Goal: Complete application form

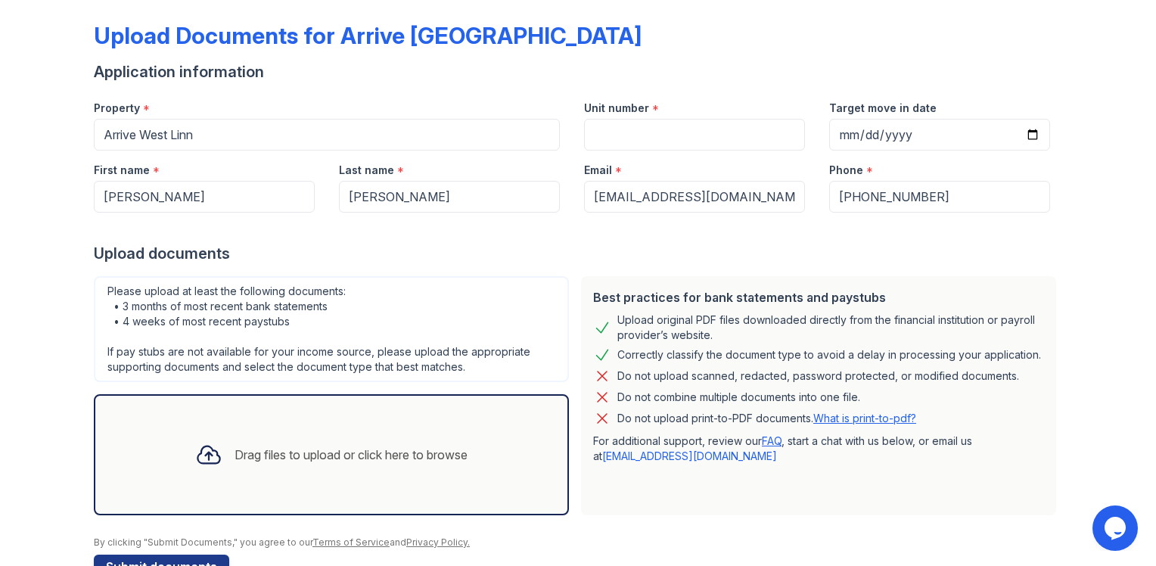
scroll to position [32, 0]
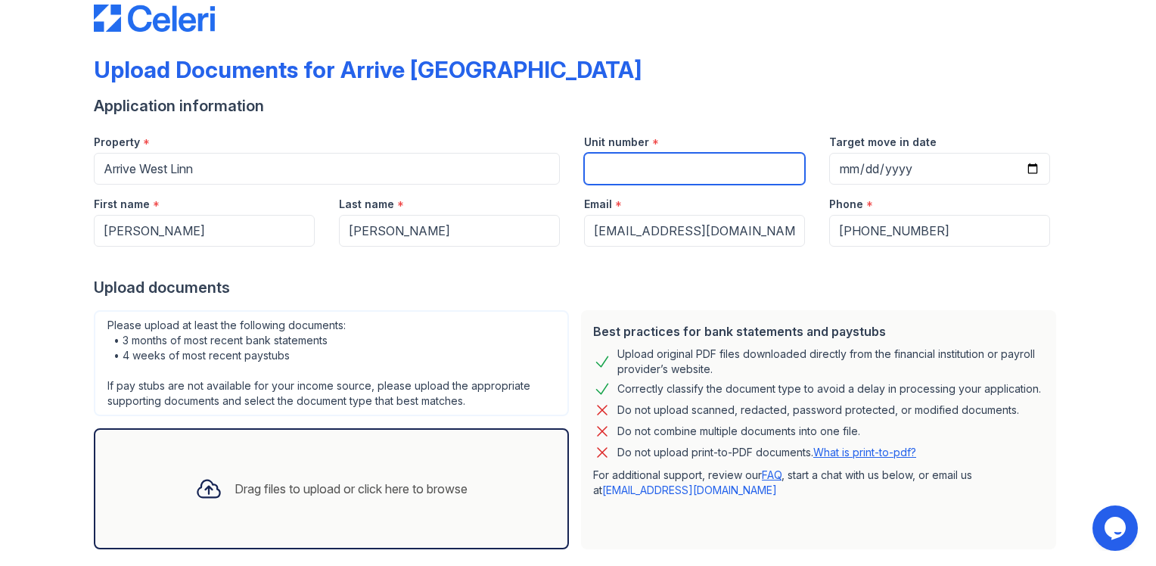
click at [620, 168] on input "Unit number" at bounding box center [694, 169] width 221 height 32
type input "F-65"
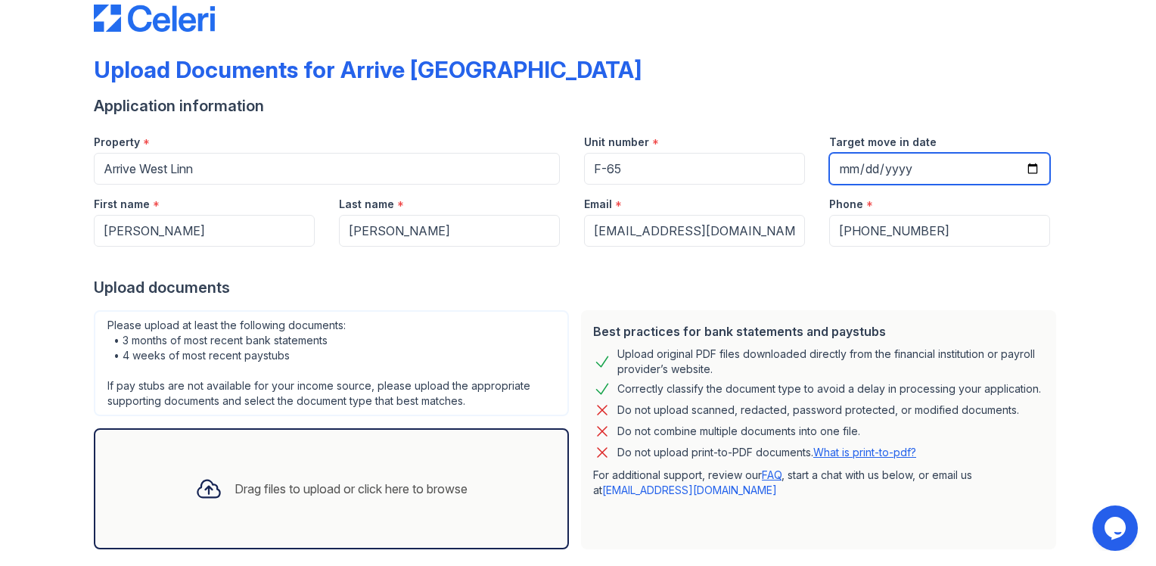
click at [839, 165] on input "Target move in date" at bounding box center [939, 169] width 221 height 32
type input "[DATE]"
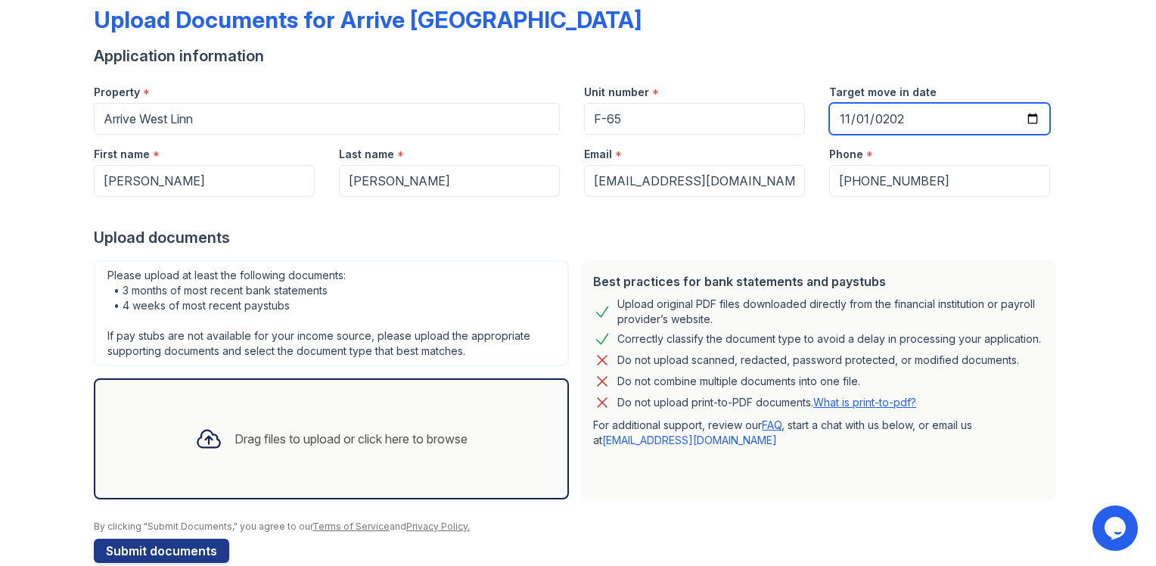
scroll to position [107, 0]
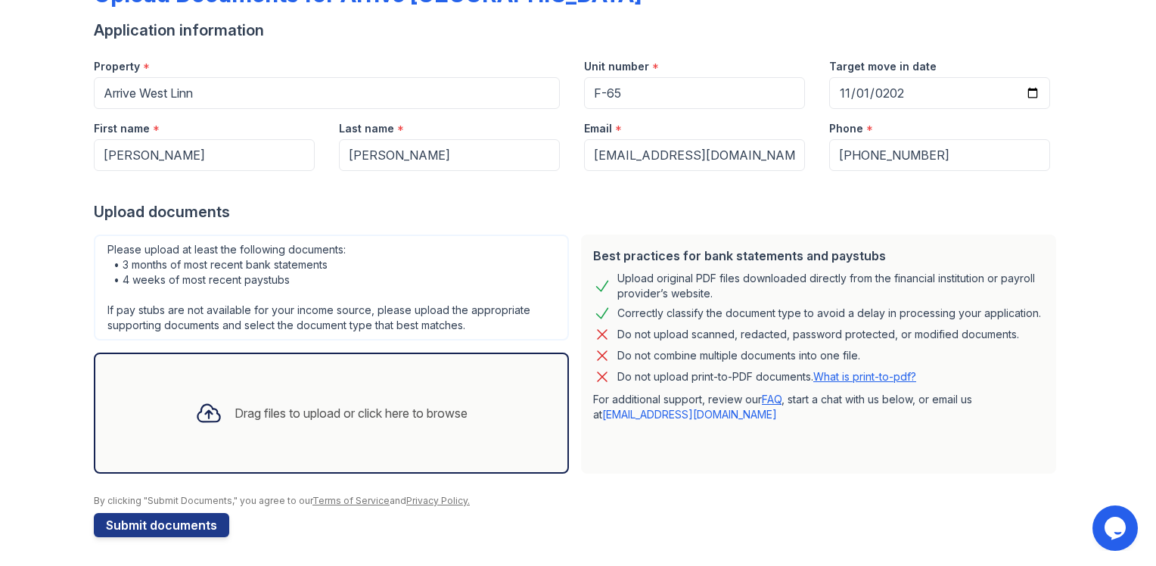
click at [279, 412] on div "Drag files to upload or click here to browse" at bounding box center [351, 413] width 233 height 18
click at [195, 413] on icon at bounding box center [208, 413] width 27 height 27
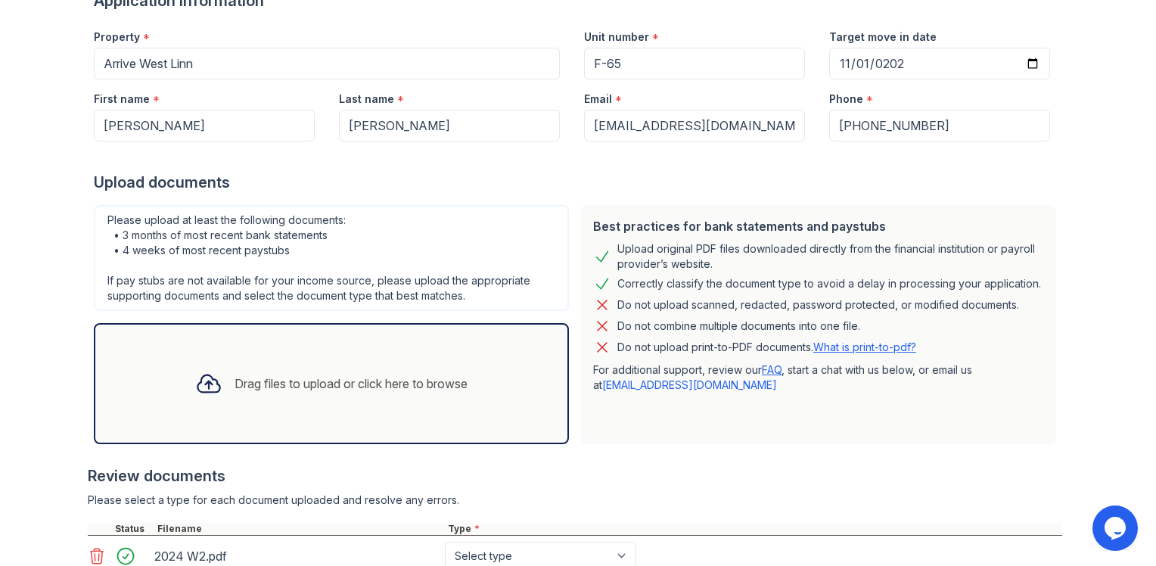
scroll to position [151, 0]
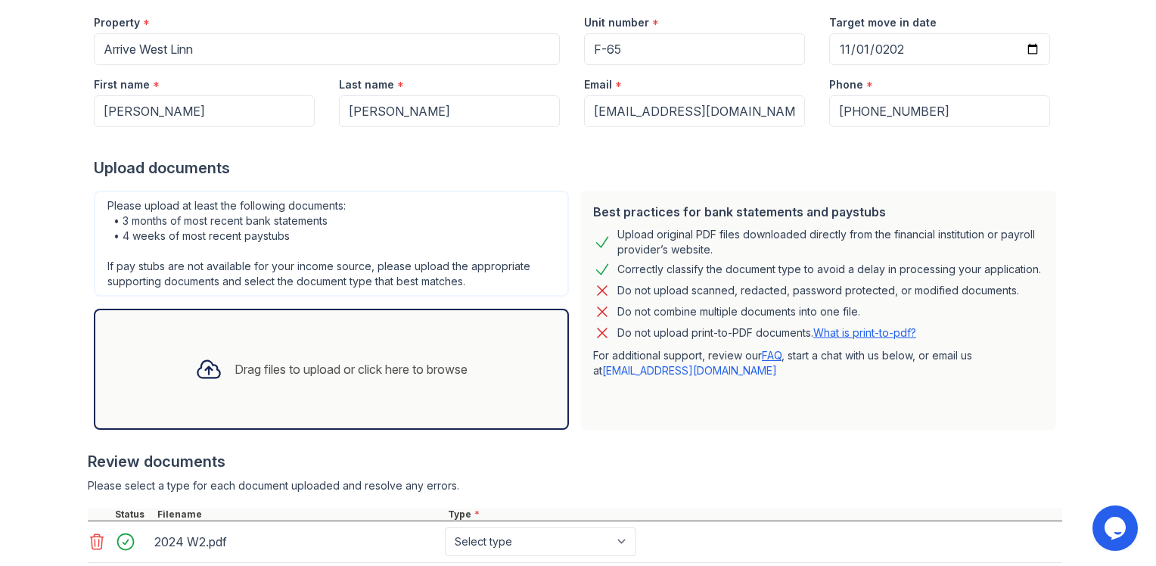
click at [257, 372] on div "Drag files to upload or click here to browse" at bounding box center [351, 369] width 233 height 18
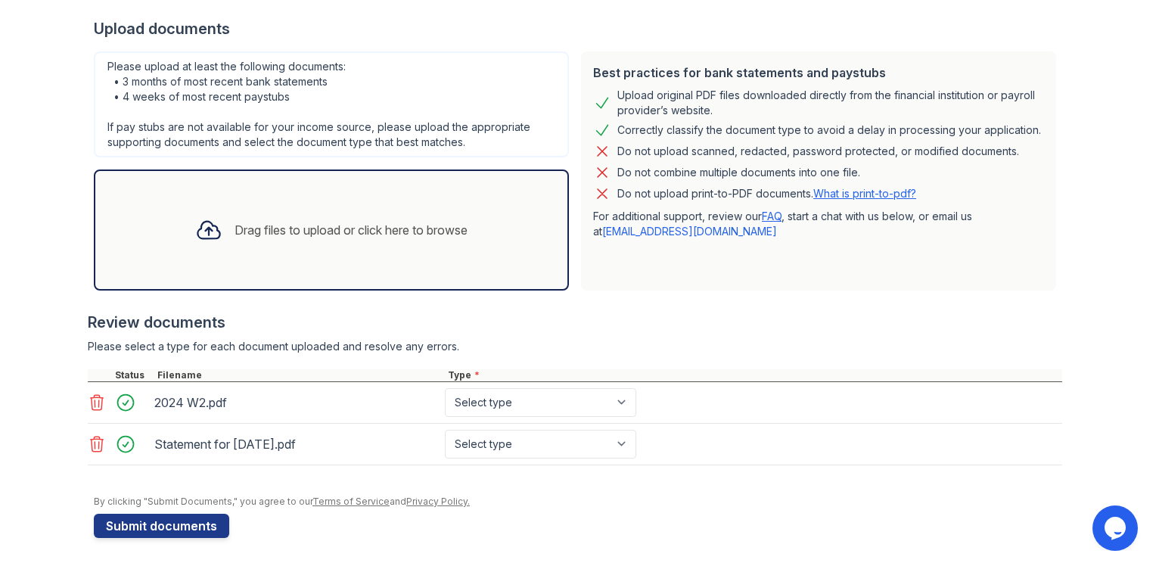
scroll to position [0, 0]
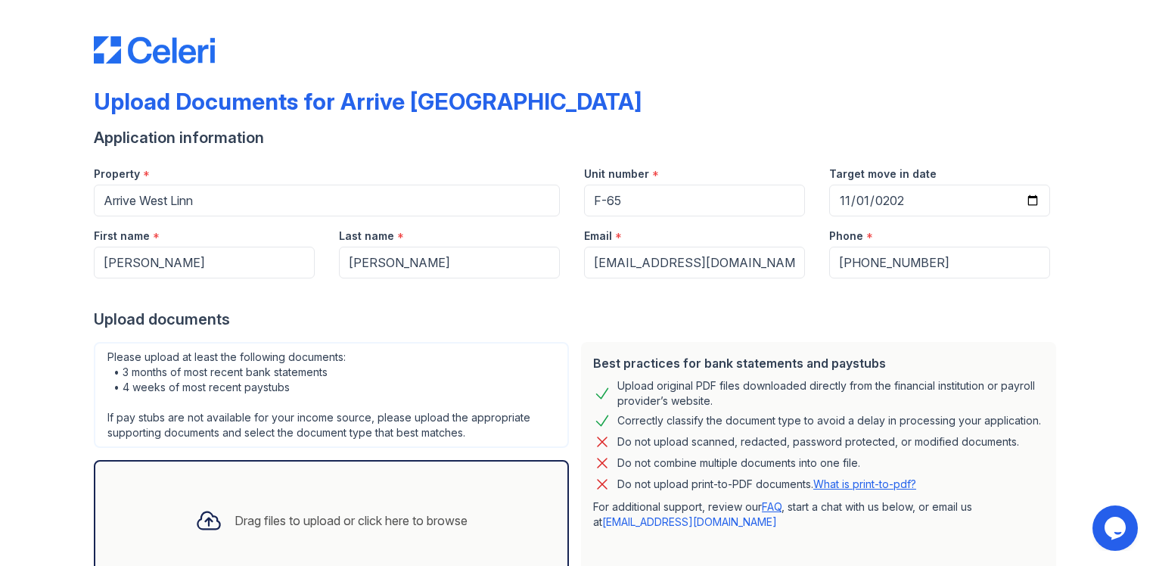
click at [253, 514] on div "Drag files to upload or click here to browse" at bounding box center [351, 521] width 233 height 18
click at [236, 506] on div "Drag files to upload or click here to browse" at bounding box center [331, 520] width 297 height 51
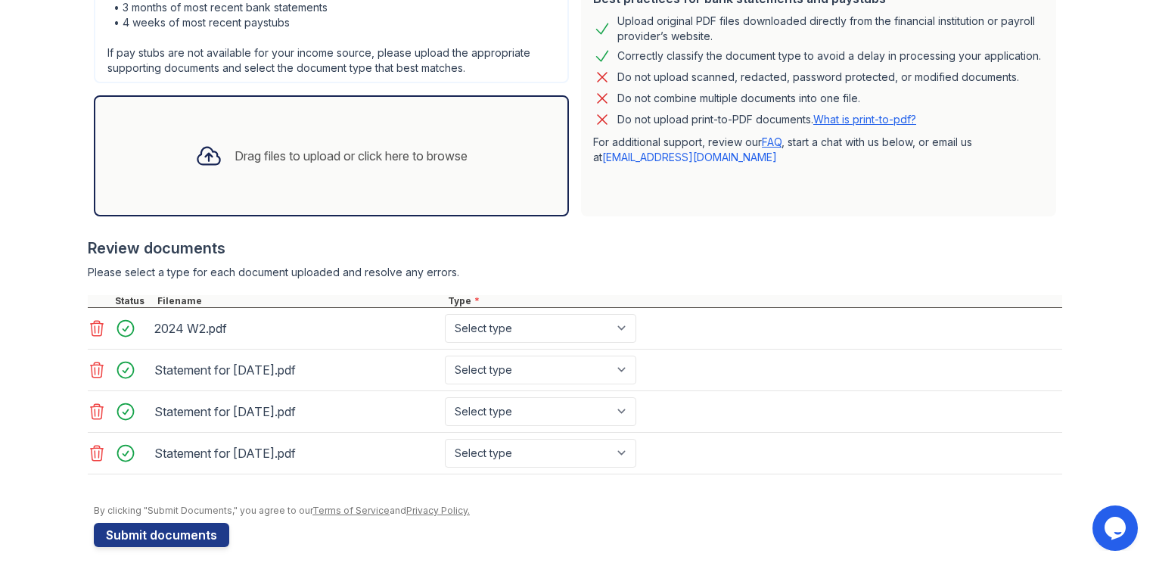
scroll to position [372, 0]
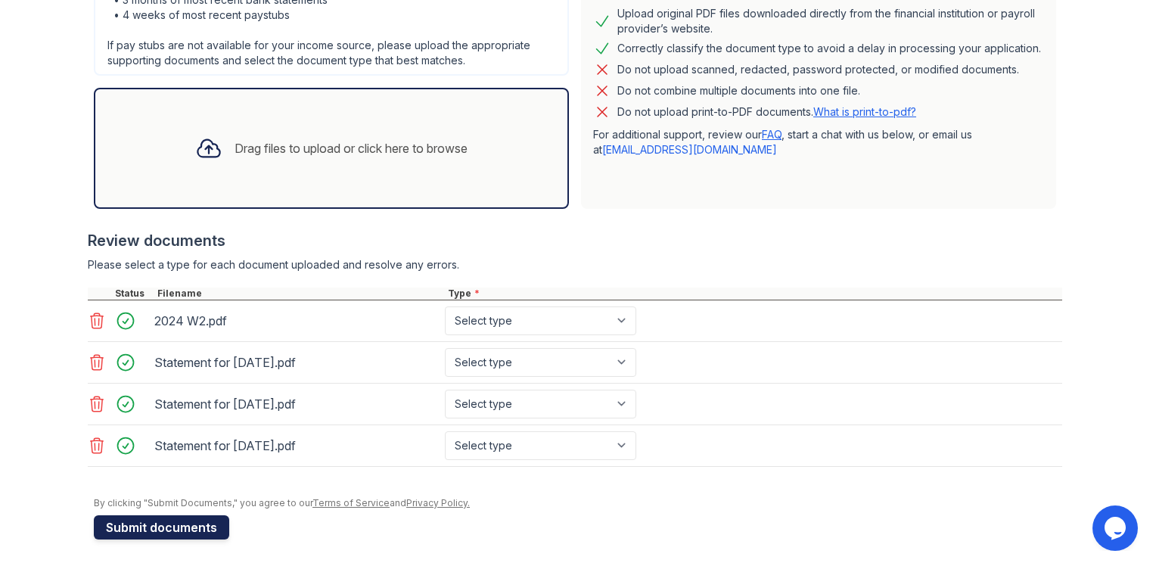
click at [145, 526] on button "Submit documents" at bounding box center [161, 527] width 135 height 24
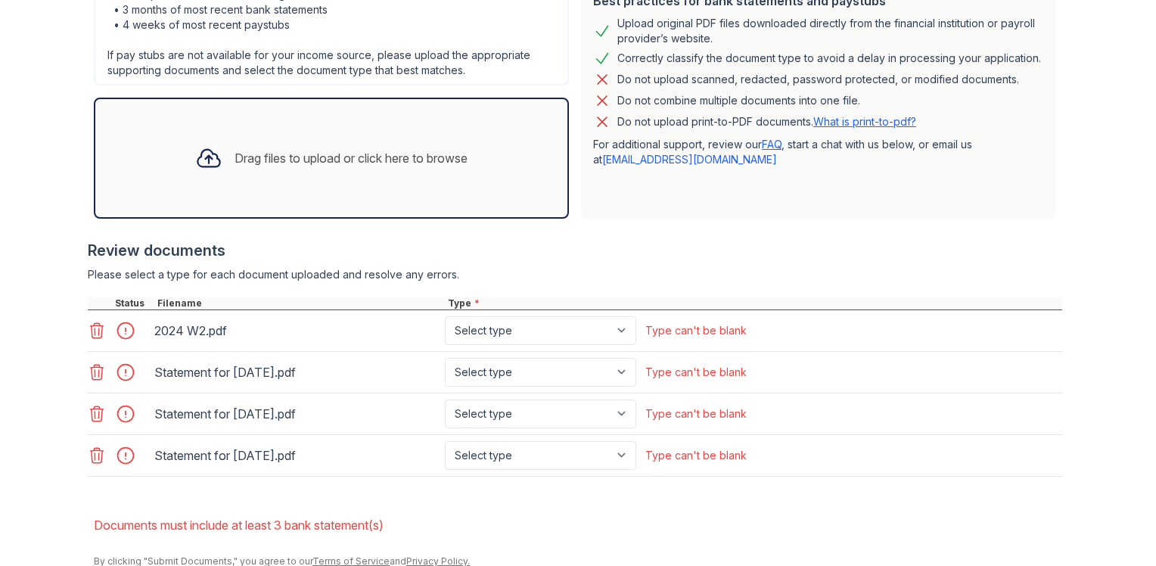
scroll to position [454, 0]
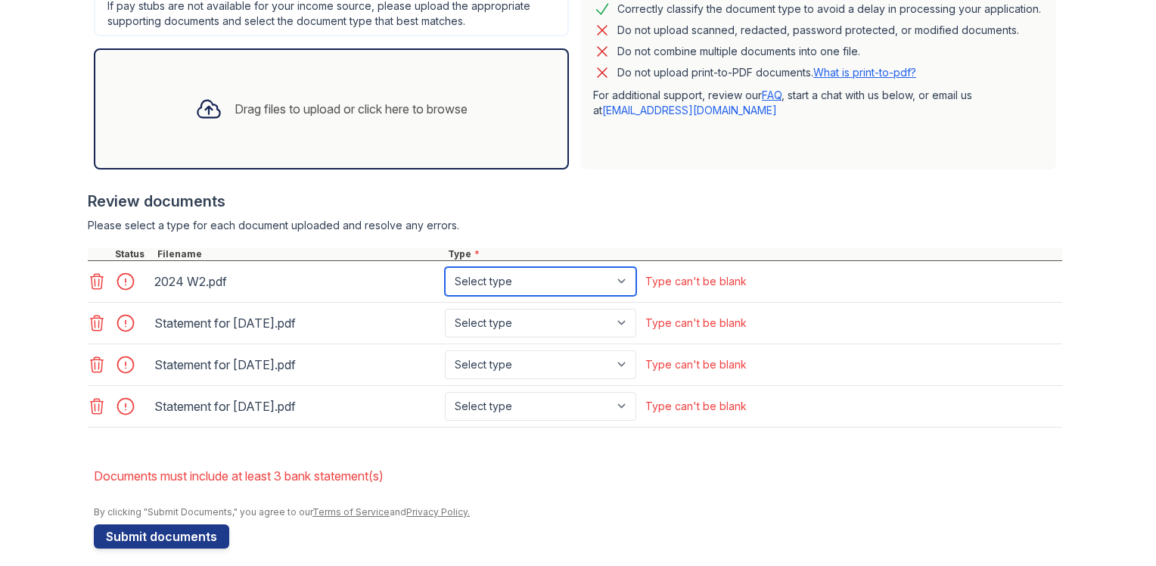
click at [621, 279] on select "Select type Paystub Bank Statement Offer Letter Tax Documents Benefit Award Let…" at bounding box center [540, 281] width 191 height 29
select select "tax_documents"
click at [445, 267] on select "Select type Paystub Bank Statement Offer Letter Tax Documents Benefit Award Let…" at bounding box center [540, 281] width 191 height 29
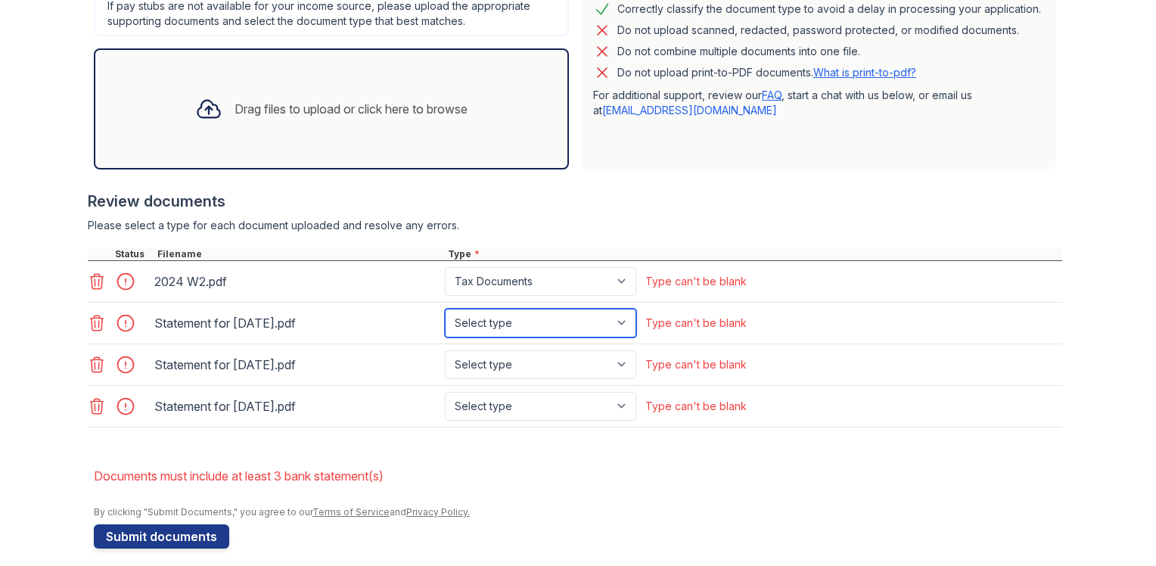
click at [618, 314] on select "Select type Paystub Bank Statement Offer Letter Tax Documents Benefit Award Let…" at bounding box center [540, 323] width 191 height 29
select select "paystub"
click at [445, 309] on select "Select type Paystub Bank Statement Offer Letter Tax Documents Benefit Award Let…" at bounding box center [540, 323] width 191 height 29
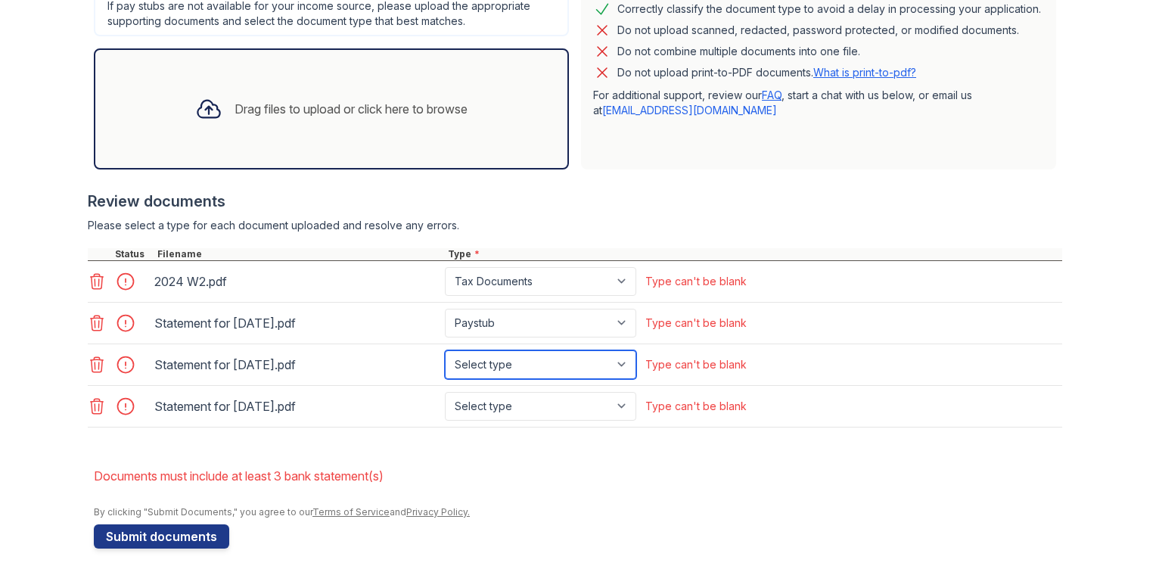
click at [618, 362] on select "Select type Paystub Bank Statement Offer Letter Tax Documents Benefit Award Let…" at bounding box center [540, 364] width 191 height 29
select select "paystub"
click at [445, 350] on select "Select type Paystub Bank Statement Offer Letter Tax Documents Benefit Award Let…" at bounding box center [540, 364] width 191 height 29
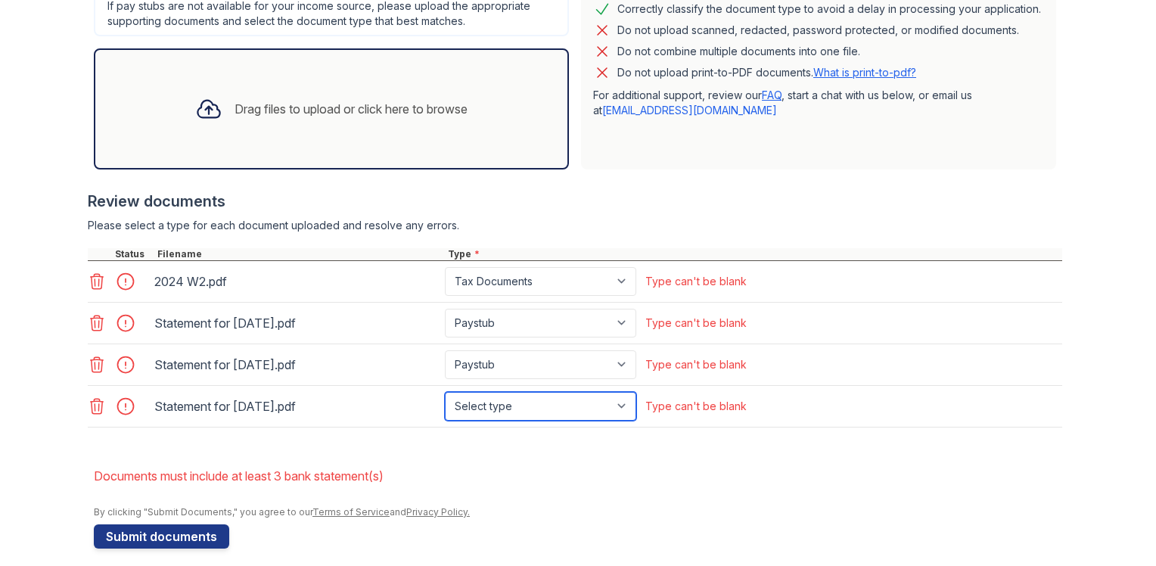
click at [621, 401] on select "Select type Paystub Bank Statement Offer Letter Tax Documents Benefit Award Let…" at bounding box center [540, 406] width 191 height 29
select select "paystub"
click at [445, 392] on select "Select type Paystub Bank Statement Offer Letter Tax Documents Benefit Award Let…" at bounding box center [540, 406] width 191 height 29
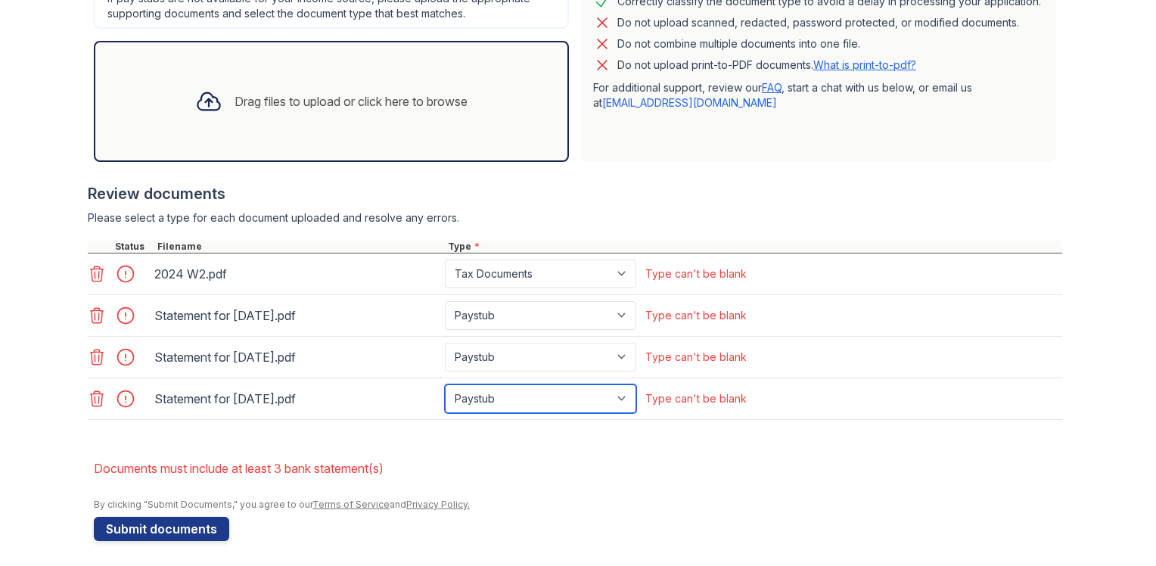
scroll to position [463, 0]
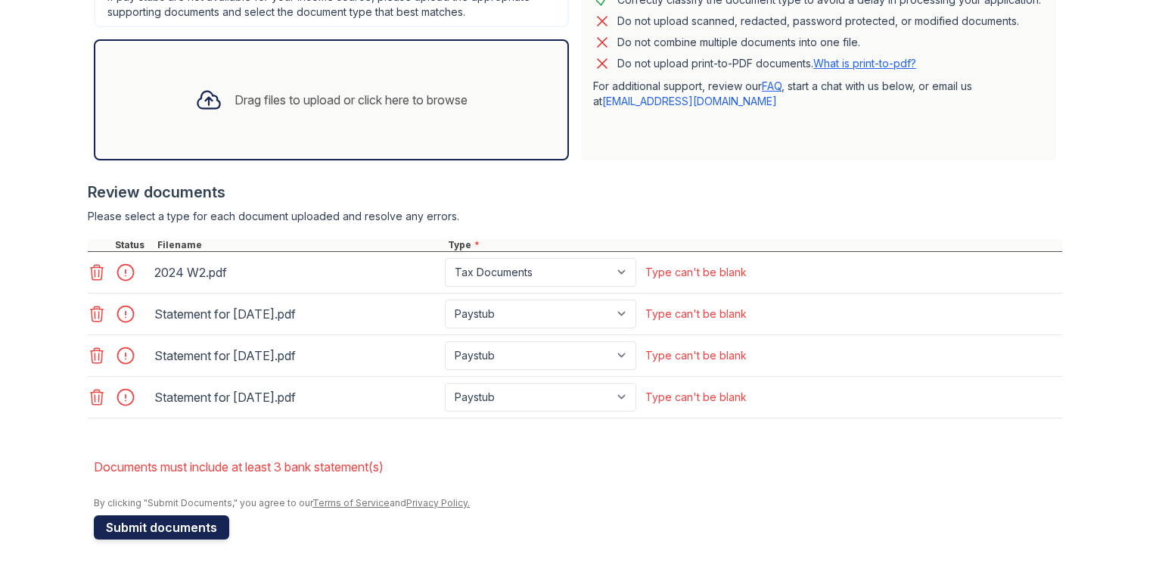
click at [142, 518] on button "Submit documents" at bounding box center [161, 527] width 135 height 24
